Goal: Transaction & Acquisition: Download file/media

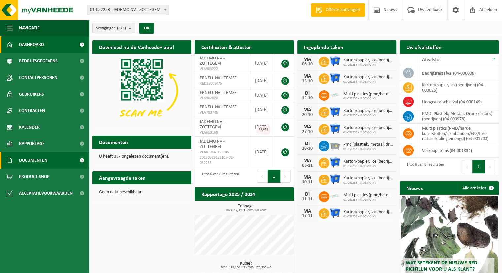
click at [56, 158] on link "Documenten" at bounding box center [44, 160] width 89 height 17
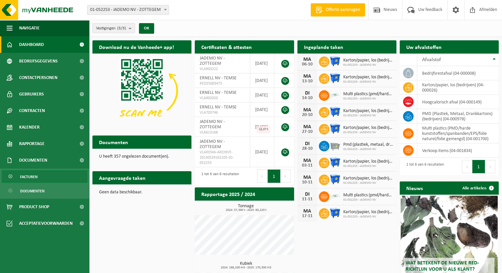
click at [57, 179] on link "Facturen" at bounding box center [45, 176] width 86 height 13
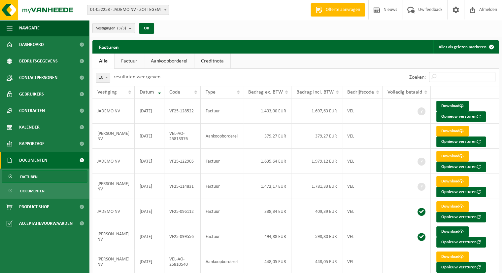
click at [133, 25] on b "submit" at bounding box center [132, 27] width 6 height 9
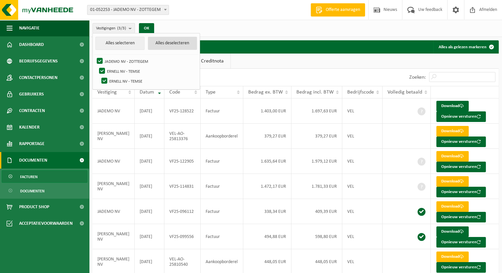
click at [164, 43] on button "Alles deselecteren" at bounding box center [172, 43] width 49 height 13
checkbox input "false"
click at [128, 71] on label "ERNELL NV - TEMSE" at bounding box center [147, 71] width 99 height 10
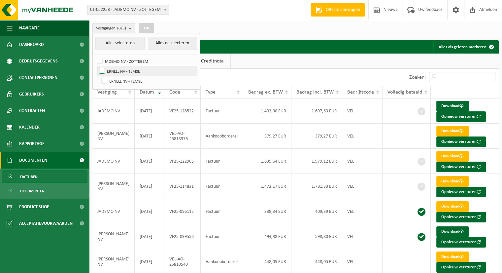
click at [97, 66] on input "ERNELL NV - TEMSE" at bounding box center [96, 66] width 0 height 0
checkbox input "true"
click at [145, 28] on button "OK" at bounding box center [146, 28] width 15 height 11
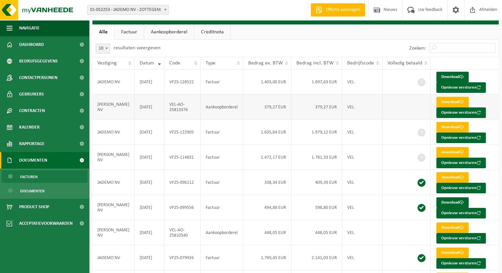
scroll to position [34, 0]
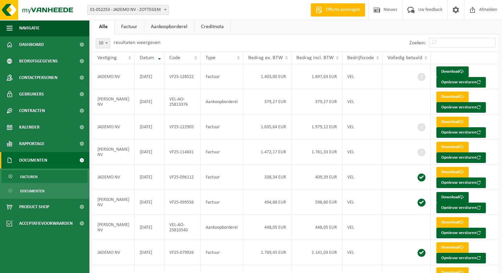
click at [159, 29] on link "Aankoopborderel" at bounding box center [169, 26] width 50 height 15
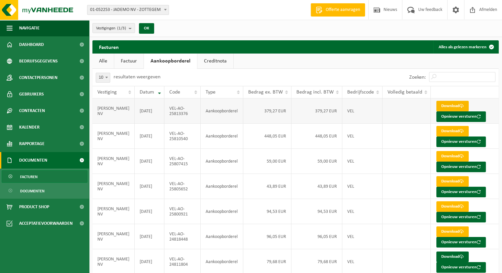
click at [445, 104] on link "Download" at bounding box center [452, 106] width 32 height 11
